Goal: Task Accomplishment & Management: Complete application form

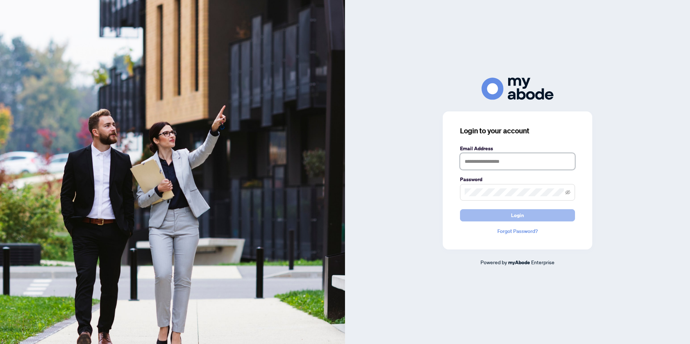
type input "**********"
click at [530, 215] on button "Login" at bounding box center [517, 215] width 115 height 12
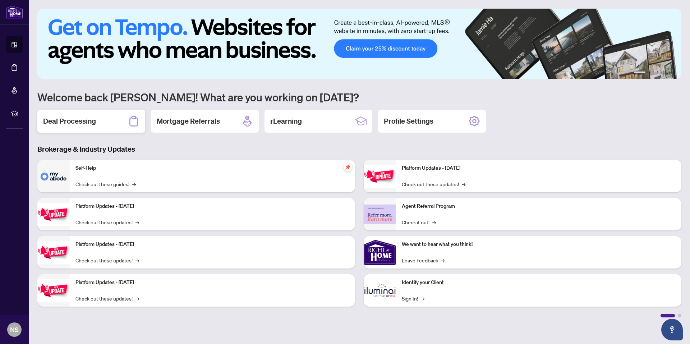
click at [92, 124] on h2 "Deal Processing" at bounding box center [69, 121] width 53 height 10
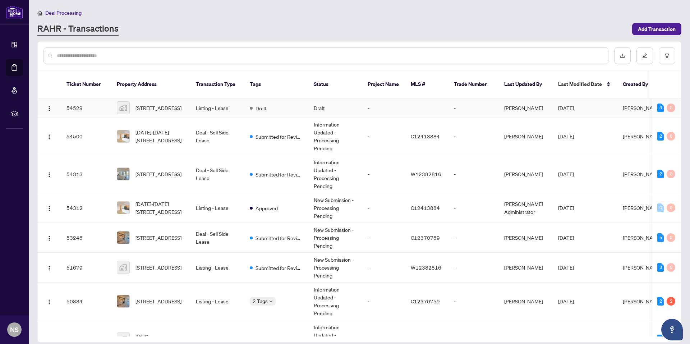
click at [543, 98] on td "[PERSON_NAME]" at bounding box center [526, 107] width 54 height 19
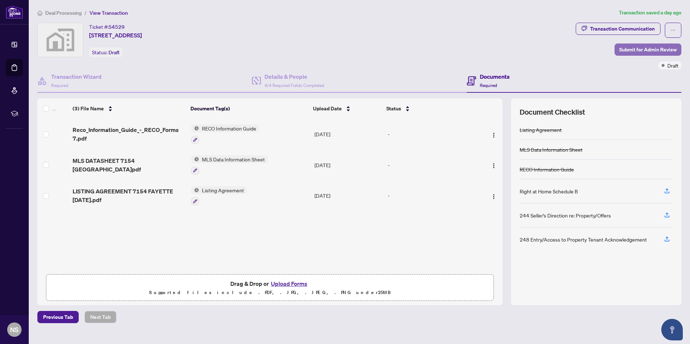
click at [628, 46] on span "Submit for Admin Review" at bounding box center [648, 50] width 58 height 12
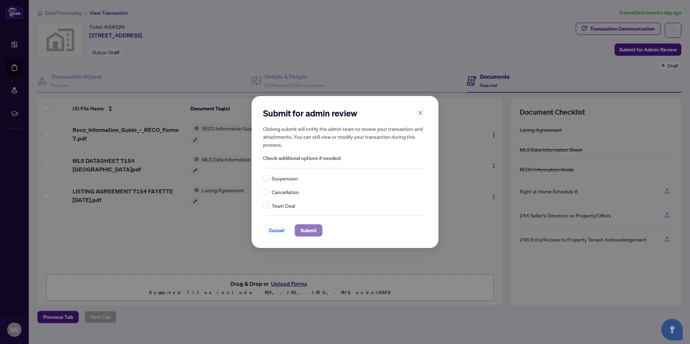
click at [311, 230] on span "Submit" at bounding box center [308, 231] width 16 height 12
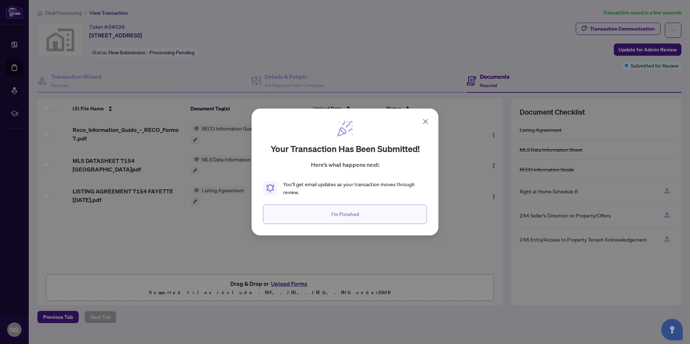
click at [374, 210] on button "I'm Finished" at bounding box center [345, 214] width 164 height 19
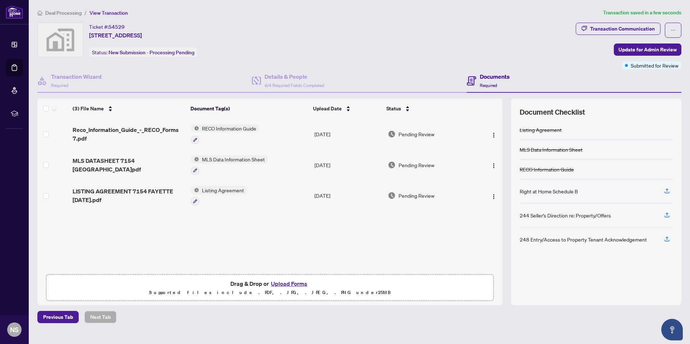
click at [58, 13] on span "Deal Processing" at bounding box center [63, 13] width 36 height 6
